Goal: Transaction & Acquisition: Purchase product/service

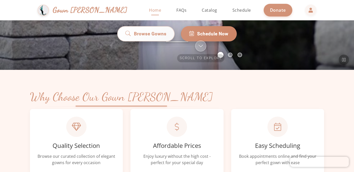
scroll to position [102, 0]
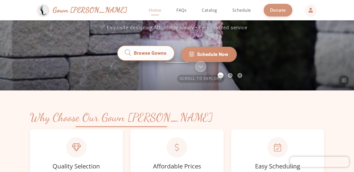
click at [136, 51] on span "Browse Gowns" at bounding box center [150, 54] width 32 height 7
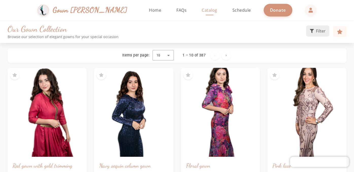
click at [317, 28] on button "Filter" at bounding box center [317, 30] width 23 height 11
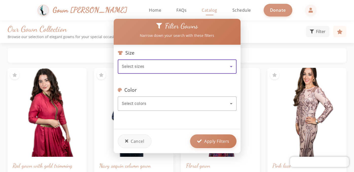
click at [171, 67] on div "Select sizes" at bounding box center [176, 66] width 108 height 6
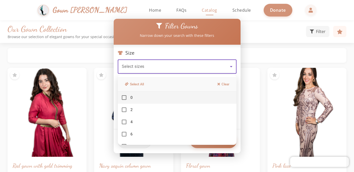
click at [195, 59] on div at bounding box center [177, 86] width 354 height 172
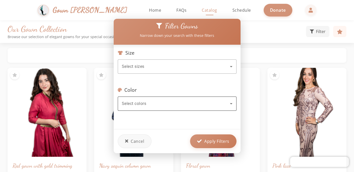
click at [168, 104] on div "Select colors" at bounding box center [176, 103] width 108 height 6
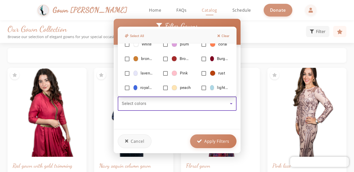
scroll to position [58, 0]
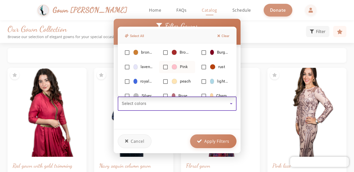
click at [166, 67] on mat-pseudo-checkbox at bounding box center [165, 67] width 5 height 5
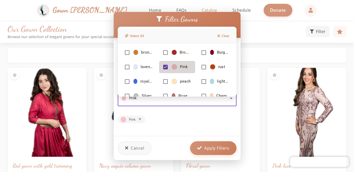
scroll to position [25, 0]
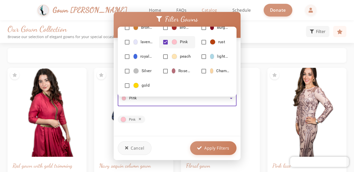
click at [206, 149] on div at bounding box center [177, 86] width 354 height 172
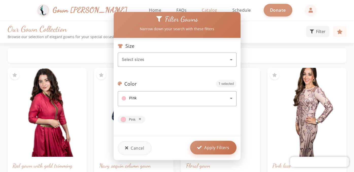
click at [207, 148] on span "Apply Filters" at bounding box center [216, 147] width 25 height 6
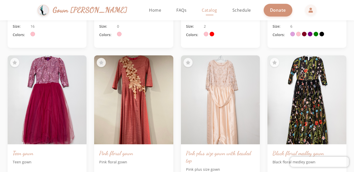
scroll to position [1505, 0]
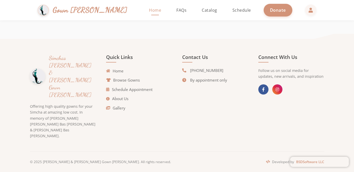
scroll to position [1151, 0]
